Goal: Information Seeking & Learning: Learn about a topic

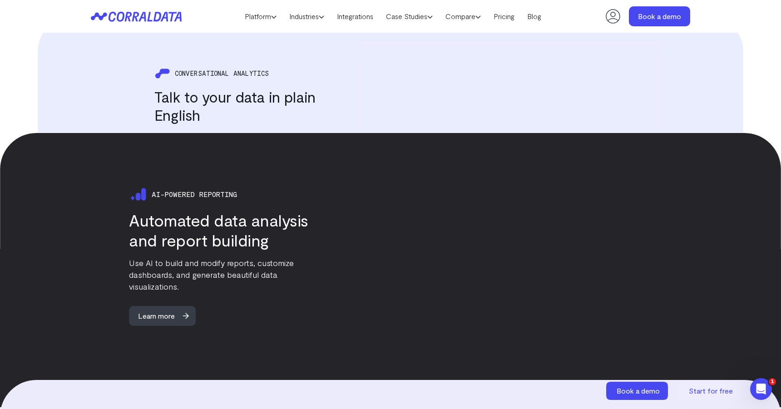
scroll to position [1242, 0]
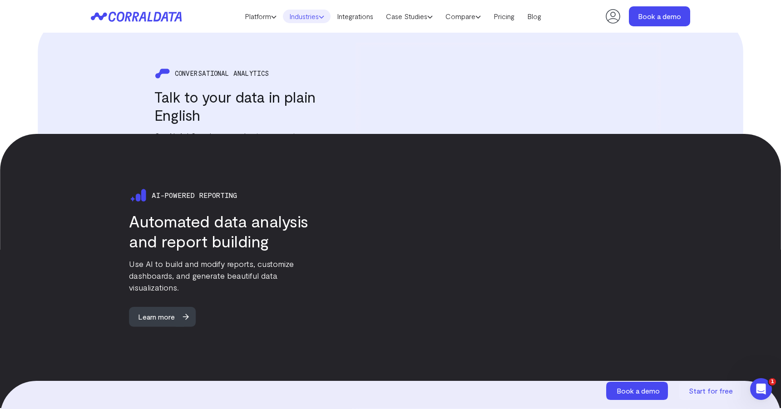
click at [308, 16] on link "Industries" at bounding box center [307, 17] width 48 height 14
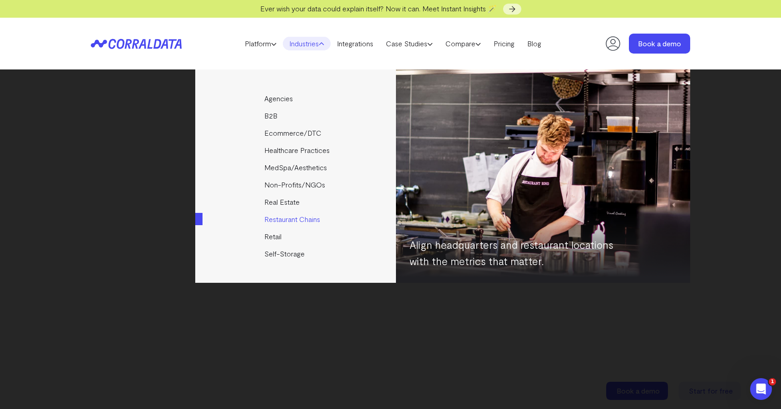
click at [287, 219] on link "Restaurant Chains" at bounding box center [296, 219] width 202 height 17
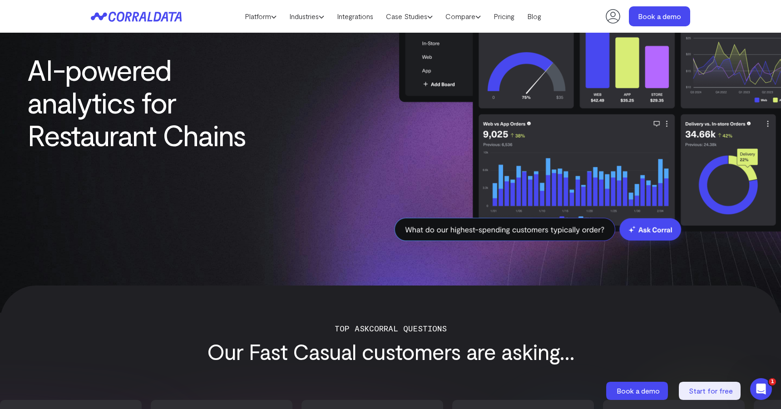
scroll to position [34, 0]
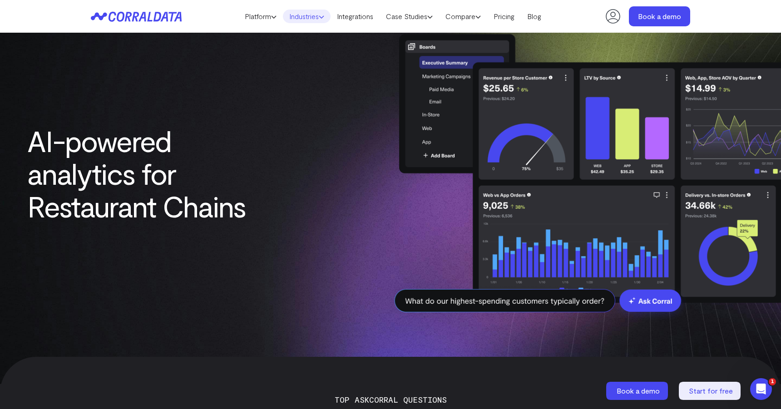
click at [317, 13] on link "Industries" at bounding box center [307, 17] width 48 height 14
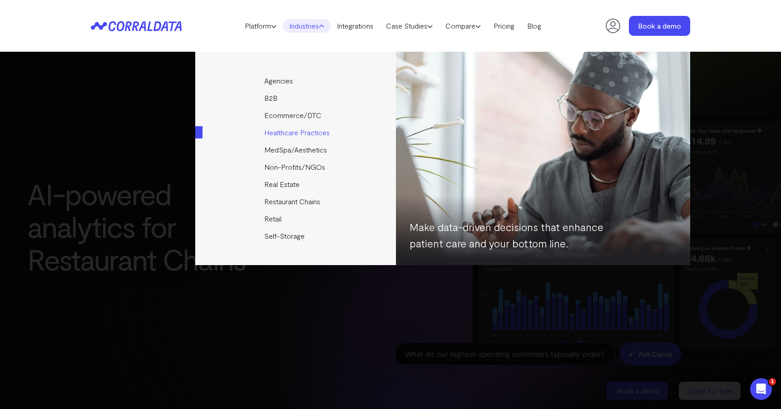
click at [283, 135] on link "Healthcare Practices" at bounding box center [296, 132] width 202 height 17
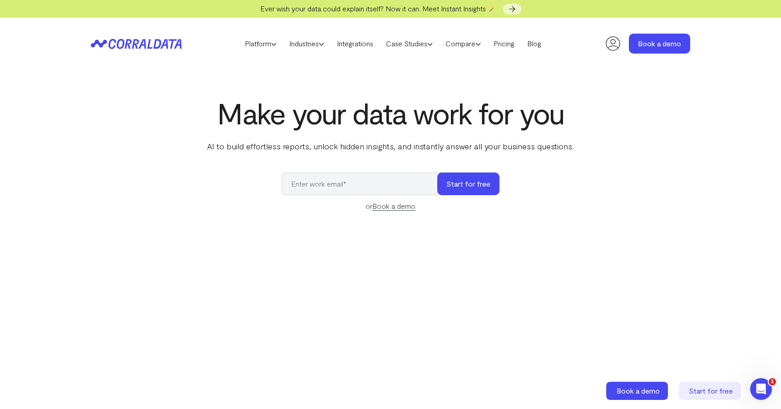
click at [383, 114] on h1 "Make your data work for you" at bounding box center [390, 113] width 371 height 33
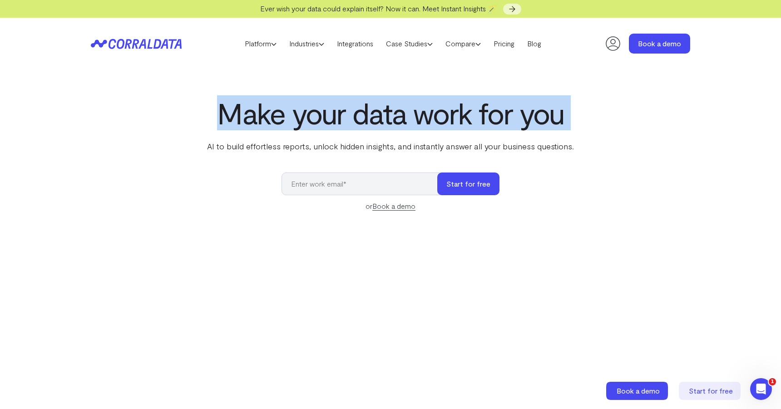
click at [383, 114] on h1 "Make your data work for you" at bounding box center [390, 113] width 371 height 33
click at [418, 113] on h1 "Make your data work for you" at bounding box center [390, 113] width 371 height 33
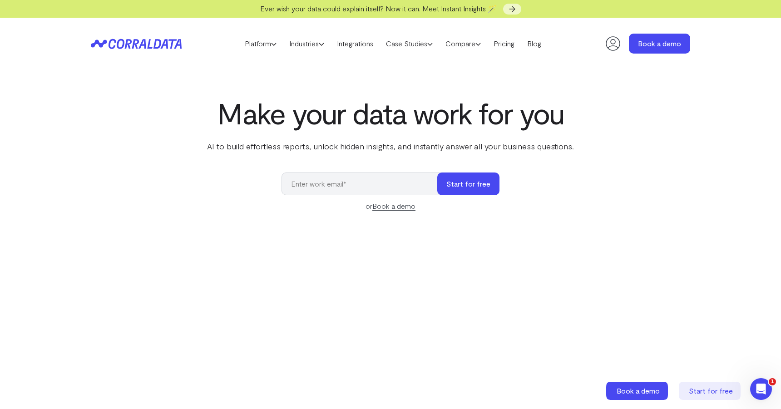
click at [419, 115] on h1 "Make your data work for you" at bounding box center [390, 113] width 371 height 33
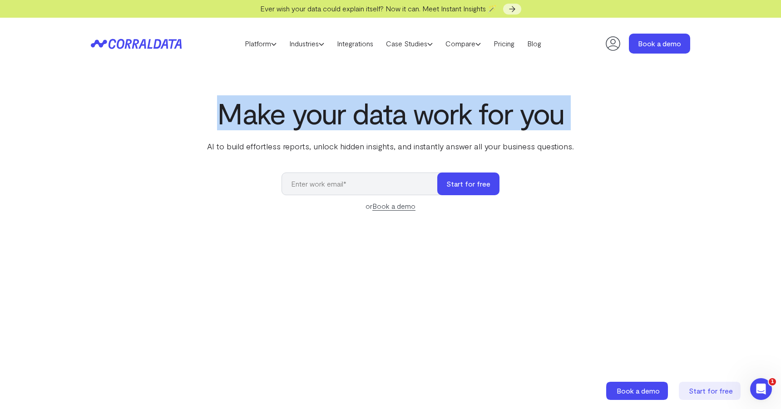
click at [419, 115] on h1 "Make your data work for you" at bounding box center [390, 113] width 371 height 33
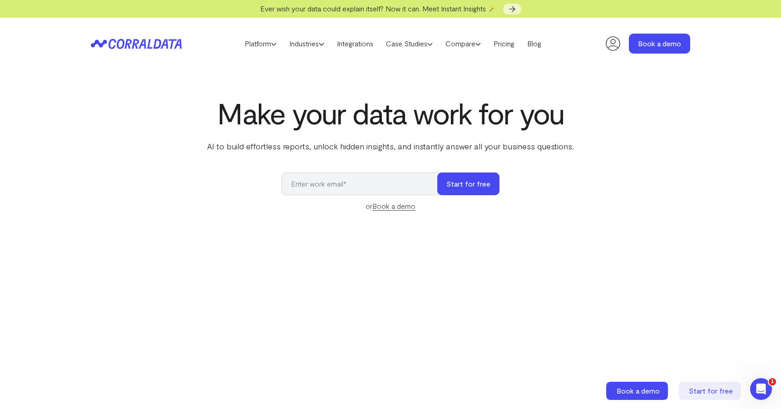
click at [455, 113] on h1 "Make your data work for you" at bounding box center [390, 113] width 371 height 33
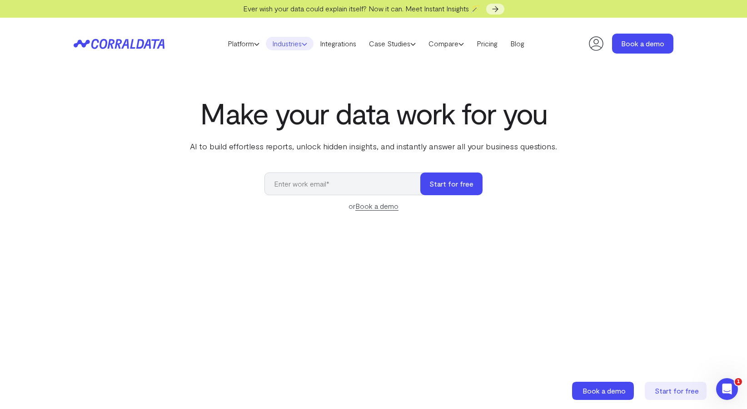
click at [281, 42] on link "Industries" at bounding box center [290, 44] width 48 height 14
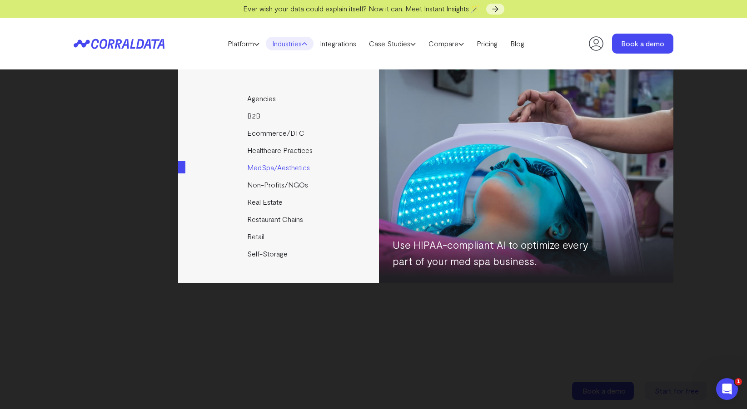
click at [270, 169] on link "MedSpa/Aesthetics" at bounding box center [279, 167] width 202 height 17
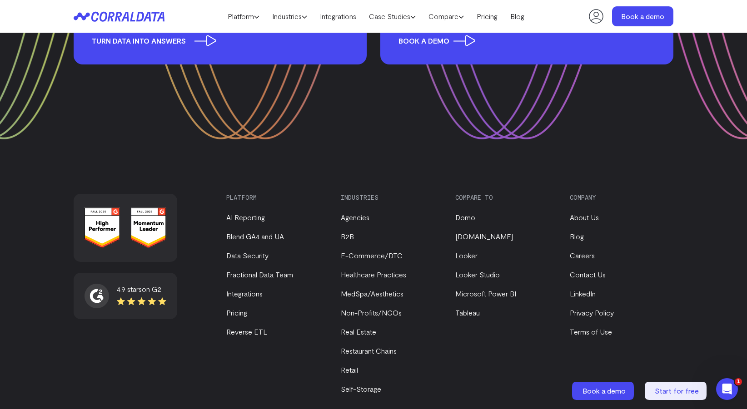
scroll to position [3708, 0]
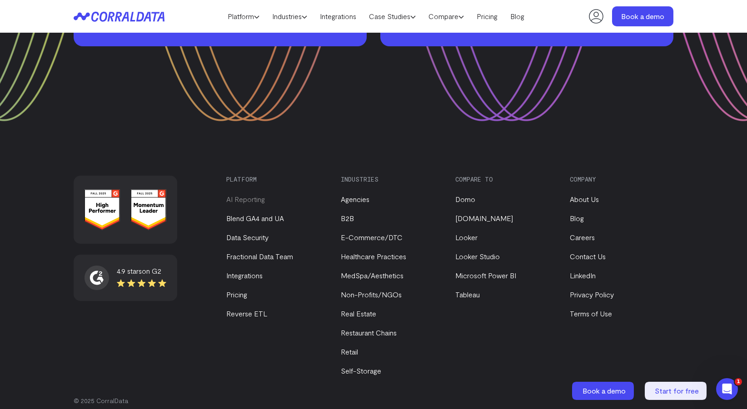
click at [248, 195] on link "AI Reporting" at bounding box center [245, 199] width 39 height 9
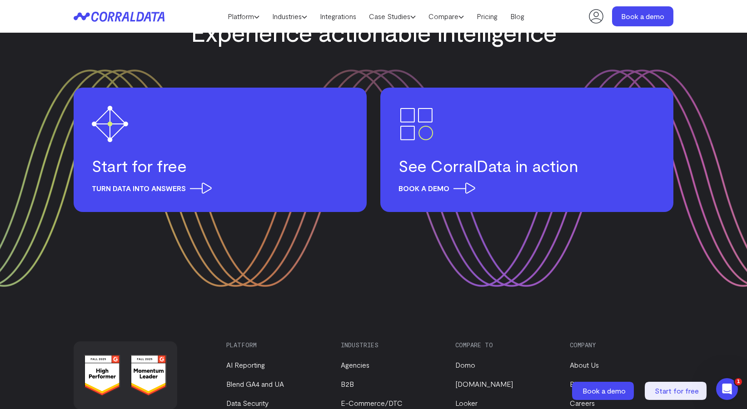
scroll to position [4088, 0]
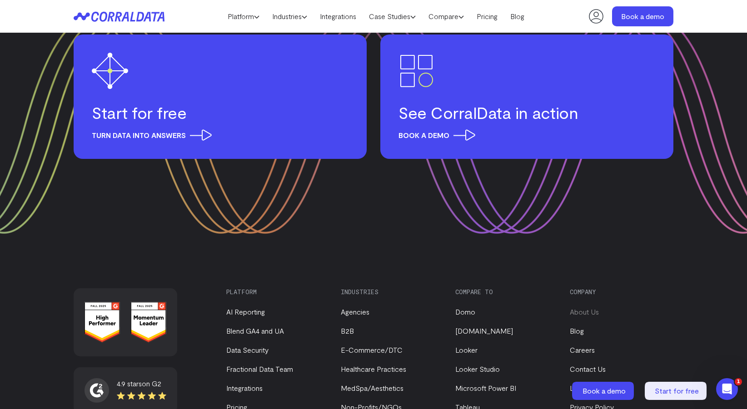
click at [587, 308] on link "About Us" at bounding box center [584, 311] width 29 height 9
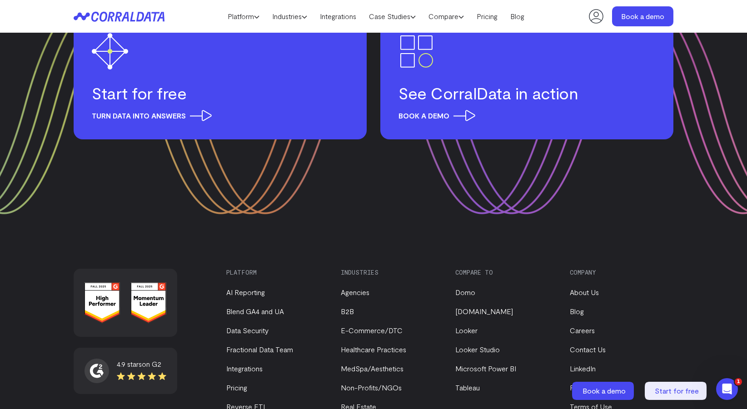
scroll to position [1219, 0]
